Goal: Information Seeking & Learning: Learn about a topic

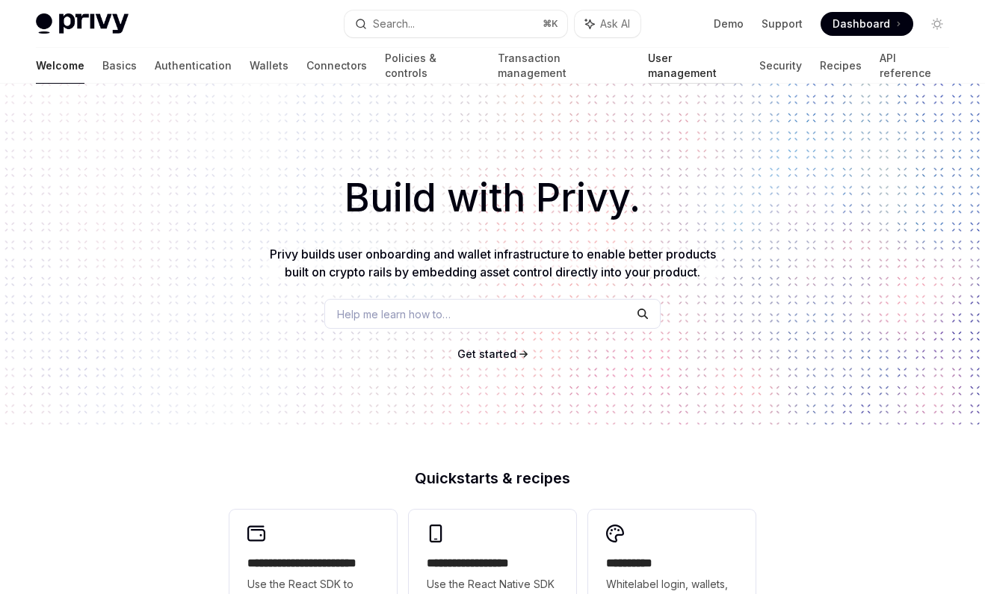
click at [648, 62] on link "User management" at bounding box center [694, 66] width 93 height 36
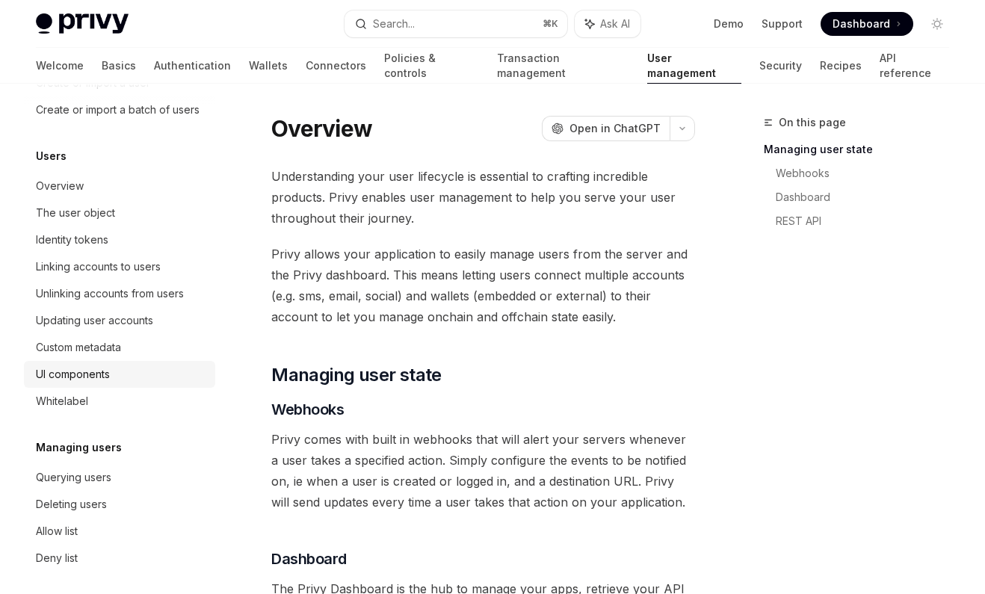
scroll to position [175, 0]
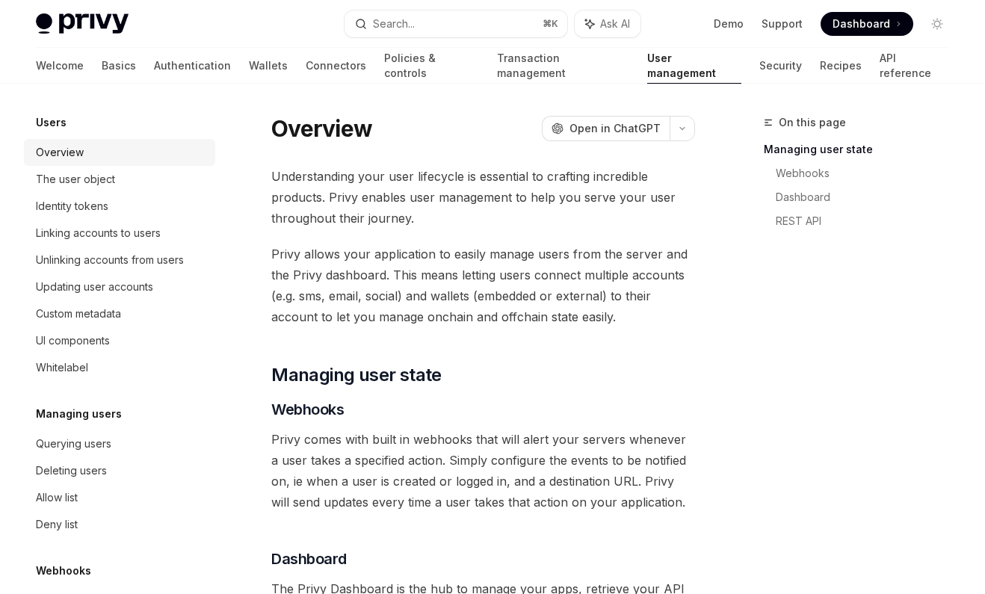
click at [81, 154] on div "Overview" at bounding box center [60, 153] width 48 height 18
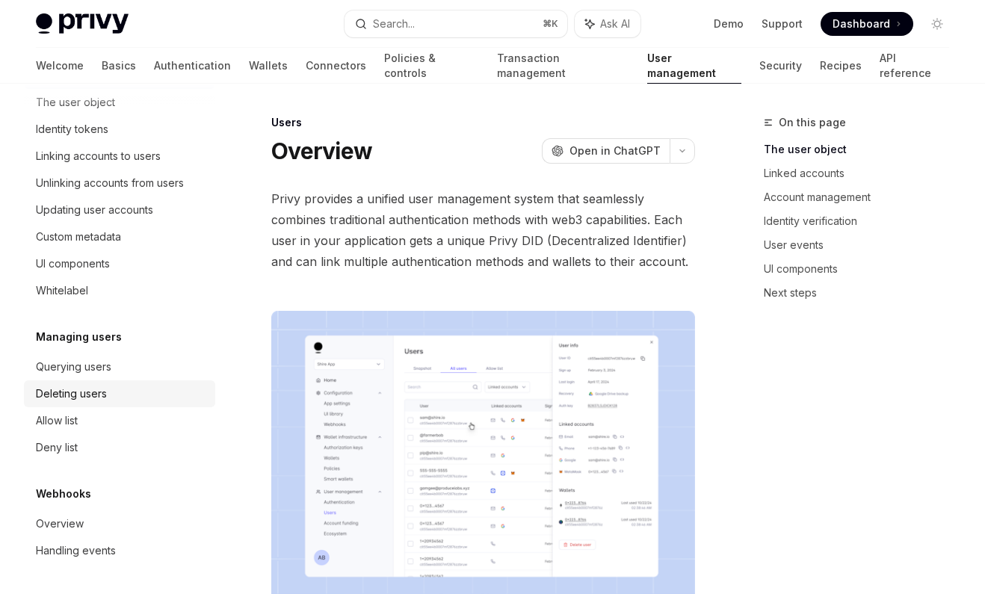
scroll to position [252, 0]
click at [90, 361] on div "Querying users" at bounding box center [74, 367] width 76 height 18
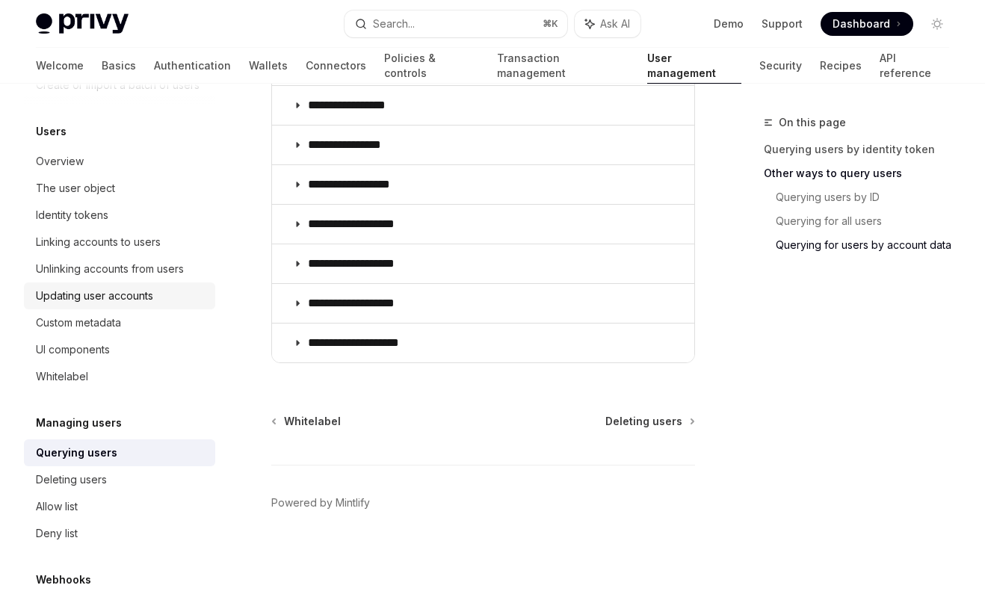
scroll to position [145, 0]
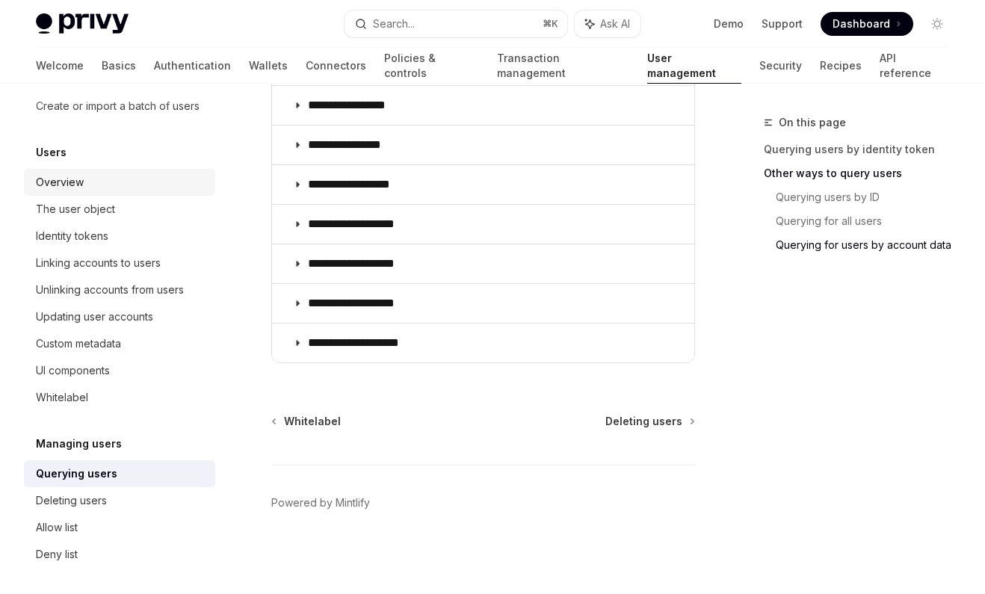
click at [79, 191] on link "Overview" at bounding box center [119, 182] width 191 height 27
type textarea "*"
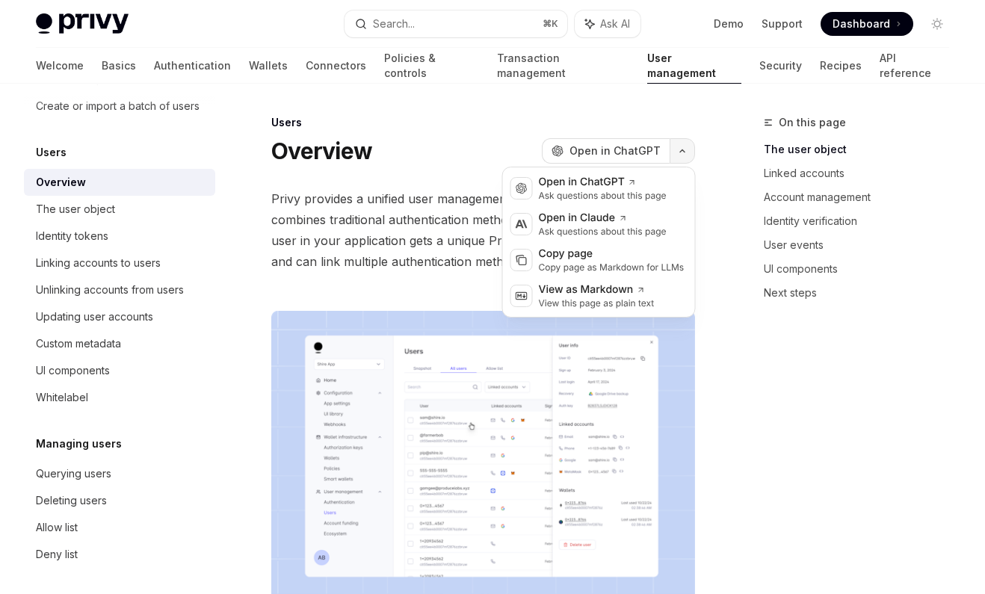
click at [683, 156] on button "button" at bounding box center [682, 150] width 25 height 25
click at [641, 298] on div "View this page as plain text" at bounding box center [597, 304] width 116 height 12
